Goal: Information Seeking & Learning: Learn about a topic

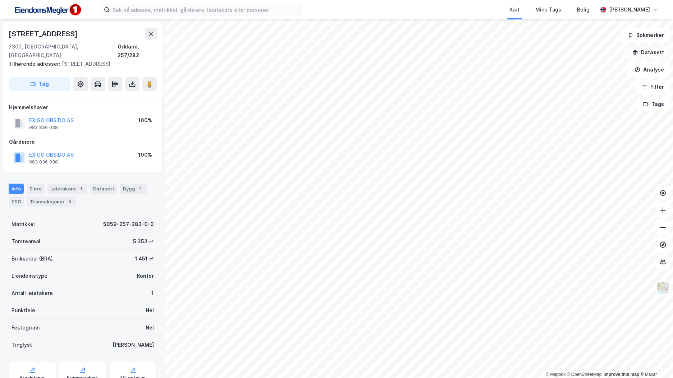
click at [658, 54] on button "Datasett" at bounding box center [648, 52] width 44 height 14
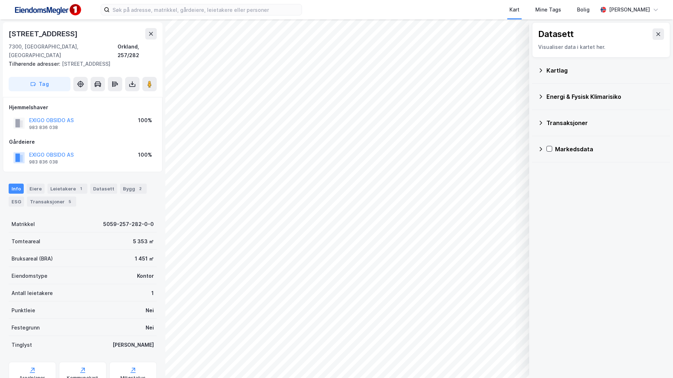
click at [582, 126] on div "Transaksjoner" at bounding box center [605, 123] width 118 height 9
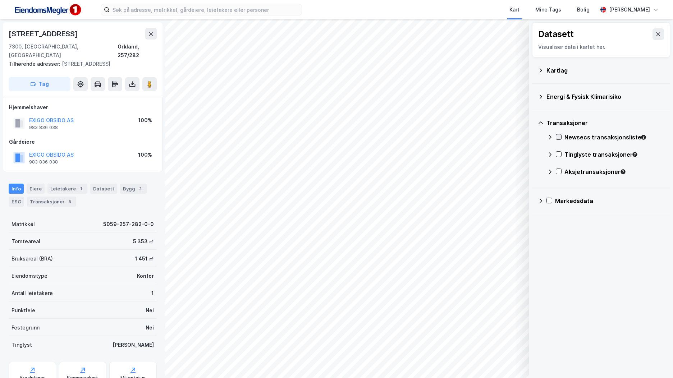
click at [559, 139] on icon at bounding box center [558, 136] width 5 height 5
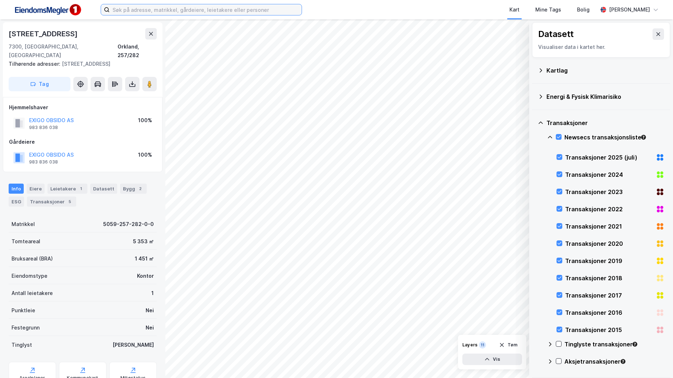
click at [206, 9] on input at bounding box center [206, 9] width 192 height 11
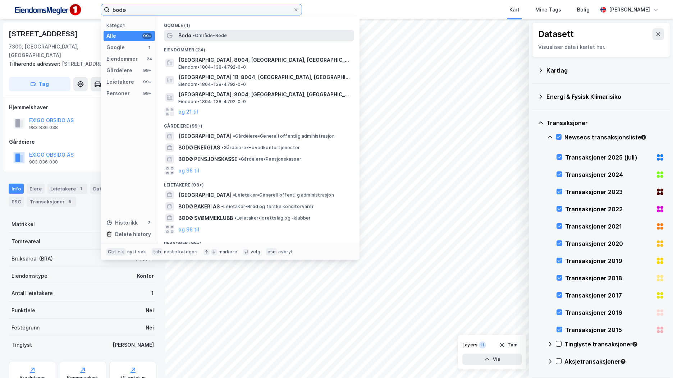
type input "bodø"
click at [215, 38] on div "Bodø • Område • [GEOGRAPHIC_DATA]" at bounding box center [265, 35] width 174 height 9
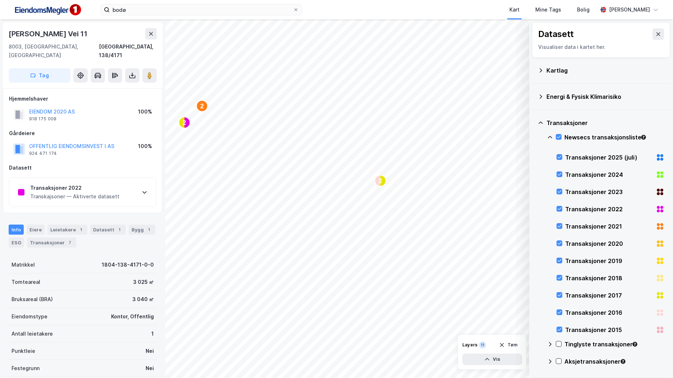
click at [104, 184] on div "Transaksjoner 2022" at bounding box center [74, 188] width 89 height 9
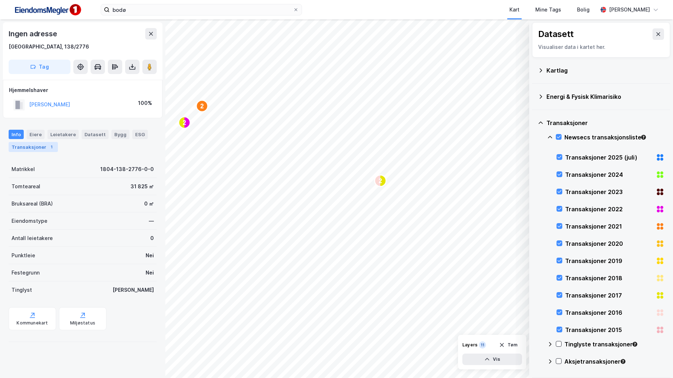
click at [31, 143] on div "Transaksjoner 1" at bounding box center [33, 147] width 49 height 10
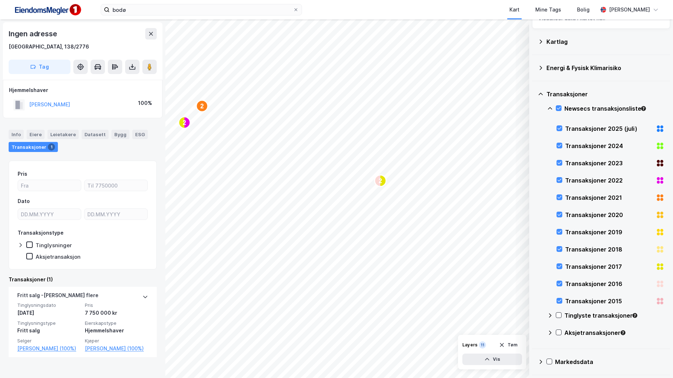
scroll to position [28, 0]
click at [558, 107] on icon at bounding box center [558, 108] width 5 height 5
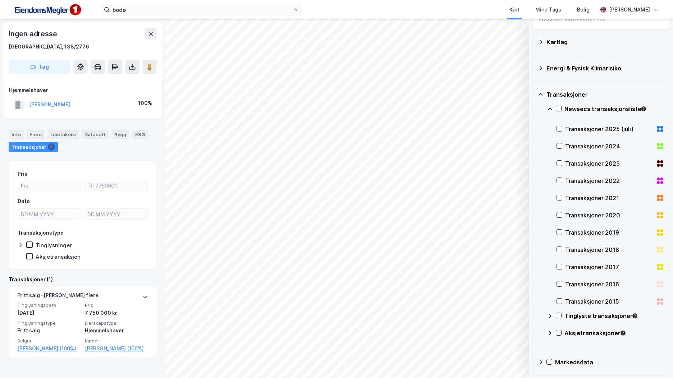
scroll to position [29, 0]
drag, startPoint x: 551, startPoint y: 317, endPoint x: 547, endPoint y: 318, distance: 3.7
click at [547, 318] on div "Tinglyste transaksjoner" at bounding box center [605, 318] width 117 height 17
click at [557, 334] on icon at bounding box center [559, 335] width 5 height 5
click at [560, 336] on icon at bounding box center [559, 335] width 5 height 5
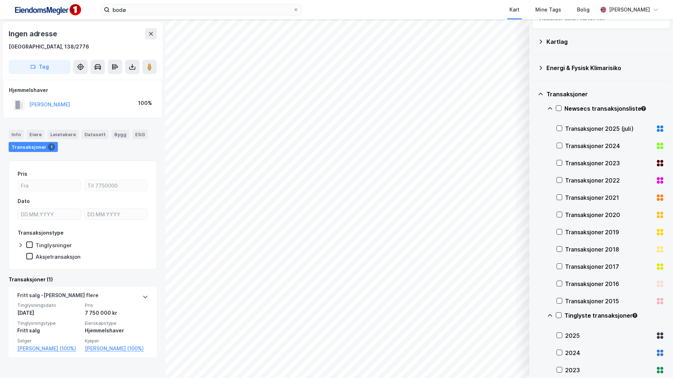
drag, startPoint x: 561, startPoint y: 353, endPoint x: 538, endPoint y: 291, distance: 65.7
click at [538, 291] on div "Transaksjoner Newsecs transaksjonsliste Transaksjoner 2025 (juli) Transaksjoner…" at bounding box center [601, 309] width 138 height 457
click at [557, 350] on icon at bounding box center [559, 352] width 5 height 5
click at [559, 354] on icon at bounding box center [559, 352] width 4 height 3
click at [557, 369] on icon at bounding box center [559, 369] width 5 height 5
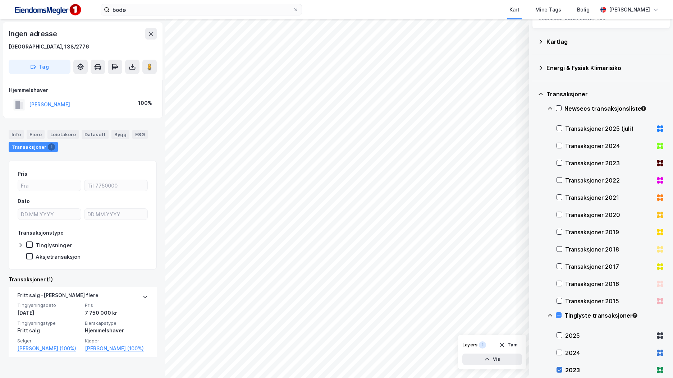
click at [557, 369] on icon at bounding box center [559, 369] width 5 height 5
